Goal: Task Accomplishment & Management: Use online tool/utility

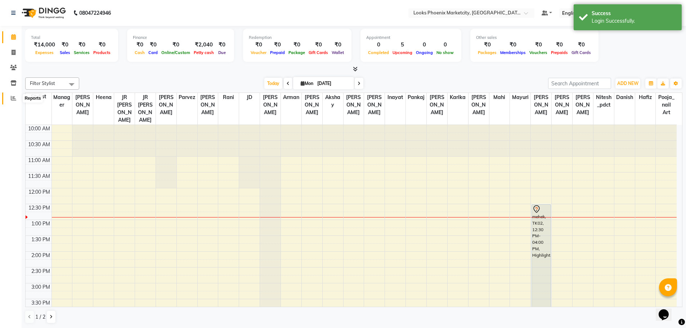
click at [9, 98] on span at bounding box center [13, 98] width 13 height 8
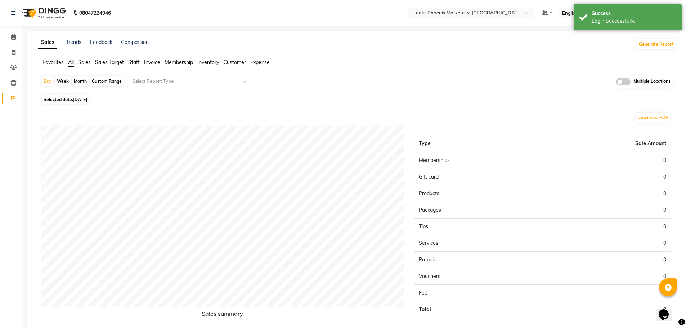
click at [174, 81] on input "text" at bounding box center [183, 81] width 104 height 7
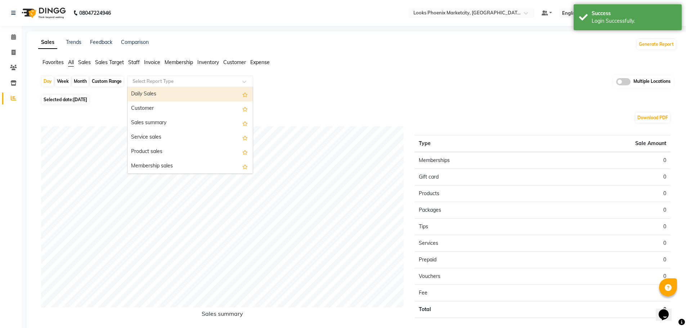
type input "b"
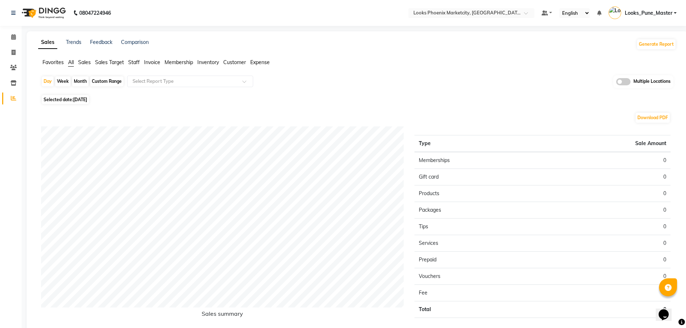
click at [156, 62] on span "Invoice" at bounding box center [152, 62] width 16 height 6
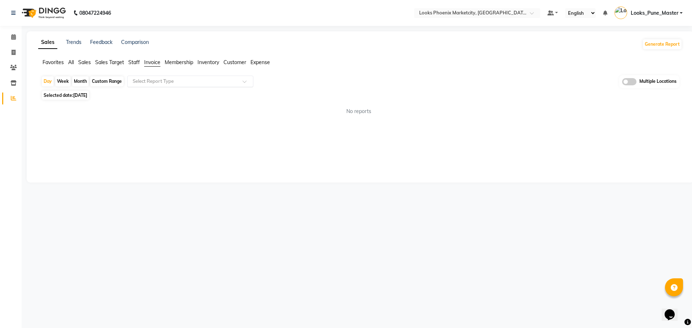
click at [172, 80] on input "text" at bounding box center [183, 81] width 104 height 7
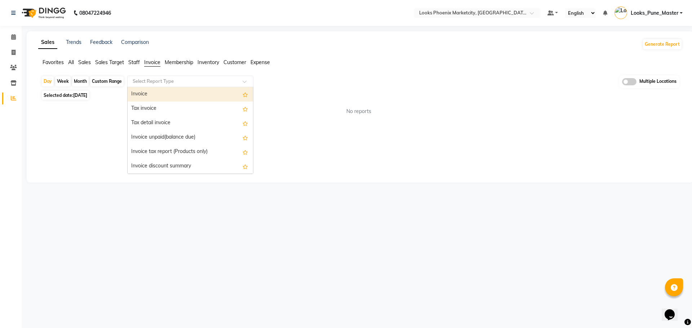
click at [179, 99] on div "Invoice" at bounding box center [190, 94] width 125 height 14
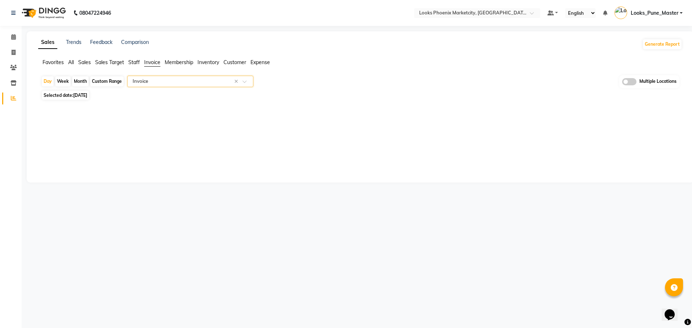
click at [106, 80] on div "Custom Range" at bounding box center [107, 81] width 34 height 10
select select "9"
select select "2025"
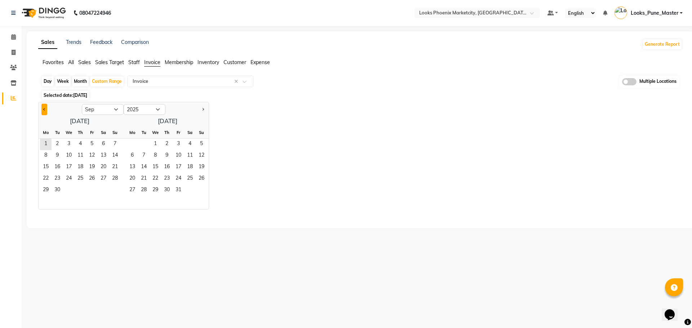
click at [46, 110] on button "Previous month" at bounding box center [44, 110] width 6 height 12
select select "8"
click at [79, 82] on div "Month" at bounding box center [80, 81] width 17 height 10
select select "9"
select select "2025"
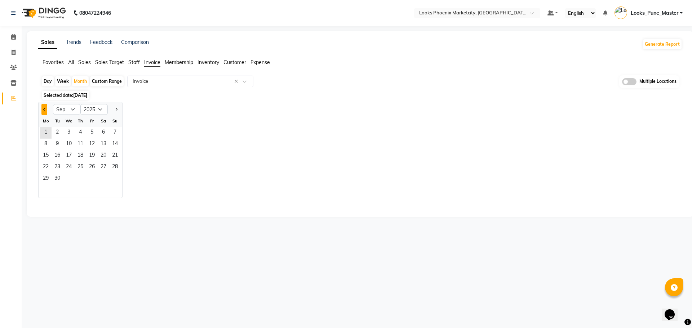
drag, startPoint x: 46, startPoint y: 109, endPoint x: 47, endPoint y: 115, distance: 5.9
click at [45, 109] on span "Previous month" at bounding box center [44, 109] width 3 height 3
select select "8"
click at [87, 132] on span "1" at bounding box center [92, 133] width 12 height 12
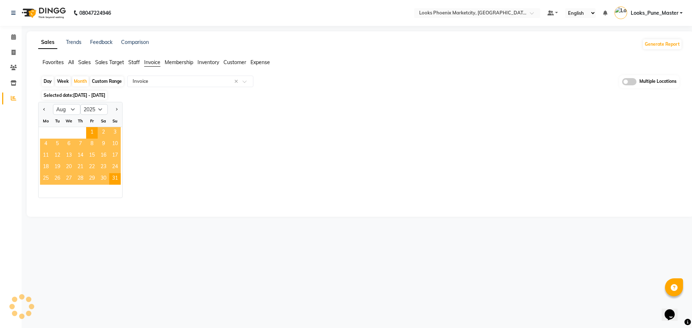
click at [230, 132] on div "Jan Feb Mar Apr May Jun [DATE] Aug Sep Oct Nov [DATE] 2016 2017 2018 2019 2020 …" at bounding box center [360, 150] width 644 height 96
select select "full_report"
select select "csv"
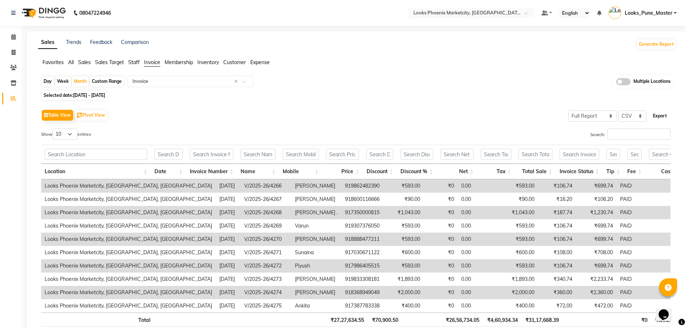
click at [657, 118] on button "Export" at bounding box center [660, 116] width 20 height 12
click at [652, 15] on span "Looks_Pune_Master" at bounding box center [649, 13] width 48 height 8
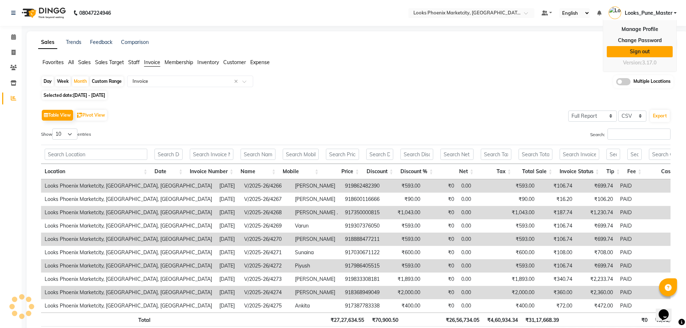
click at [640, 54] on link "Sign out" at bounding box center [640, 51] width 66 height 11
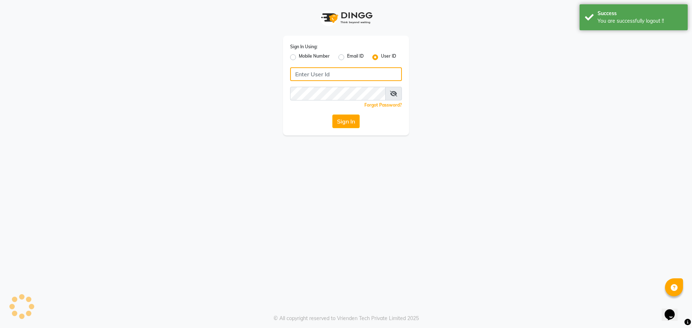
type input "e2553-20"
